Goal: Communication & Community: Answer question/provide support

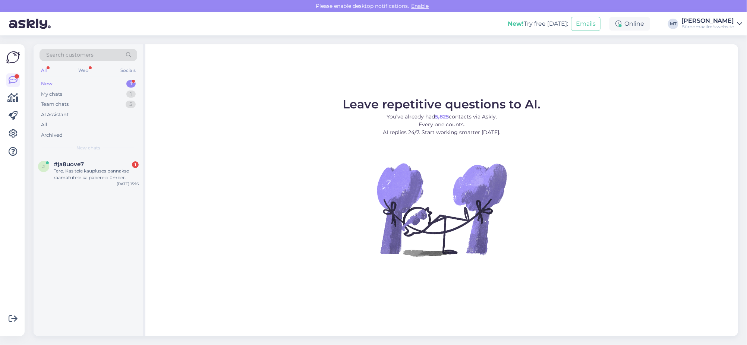
click at [50, 82] on div "New" at bounding box center [47, 83] width 12 height 7
click at [65, 171] on div "Tere. Kas teie kaupluses pannakse raamatutele ka pabereid ümber." at bounding box center [96, 174] width 85 height 13
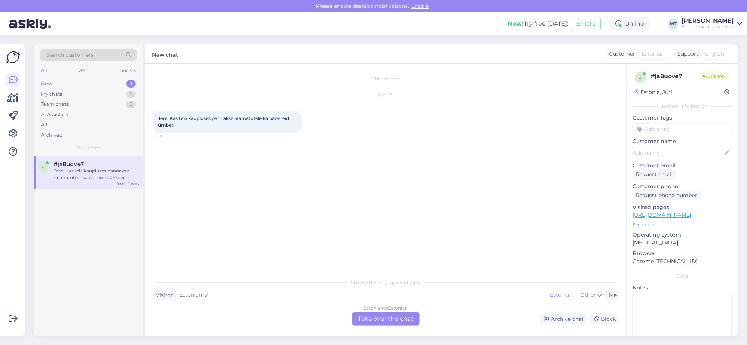
click at [392, 318] on div "Estonian to Estonian Take over the chat" at bounding box center [385, 318] width 67 height 13
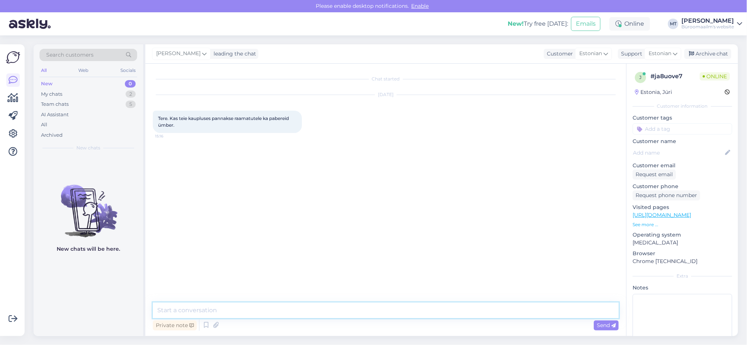
click at [238, 315] on textarea at bounding box center [386, 311] width 466 height 16
type textarea "Tere. Me ei paku sellist teenust."
click at [203, 306] on textarea at bounding box center [386, 311] width 466 height 16
type textarea "Aitäh."
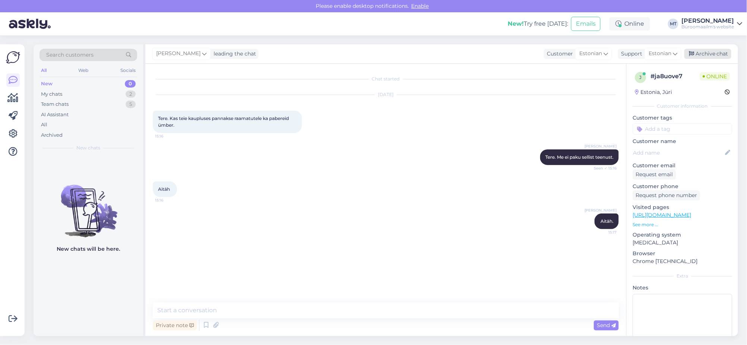
click at [708, 54] on div "Archive chat" at bounding box center [707, 54] width 47 height 10
